Goal: Check status: Check status

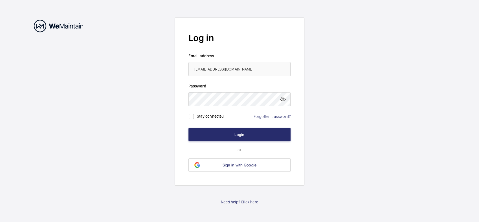
click at [346, 128] on wm-front-auth-container "Log in Email address [EMAIL_ADDRESS][DOMAIN_NAME] Password Stay connected Forgo…" at bounding box center [239, 111] width 479 height 222
click at [255, 135] on button "Login" at bounding box center [239, 135] width 102 height 14
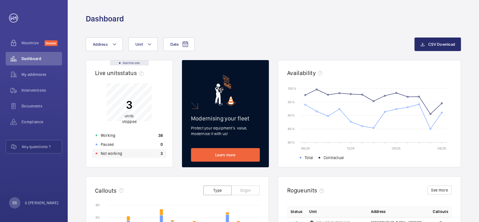
click at [110, 153] on p "Not working" at bounding box center [111, 154] width 21 height 6
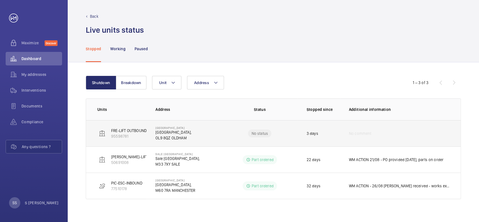
click at [185, 139] on p "OL9 8QZ OLDHAM" at bounding box center [173, 138] width 36 height 6
